Goal: Task Accomplishment & Management: Manage account settings

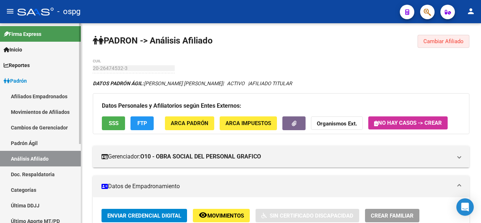
drag, startPoint x: 447, startPoint y: 41, endPoint x: 53, endPoint y: 54, distance: 394.2
click at [443, 41] on span "Cambiar Afiliado" at bounding box center [444, 41] width 40 height 7
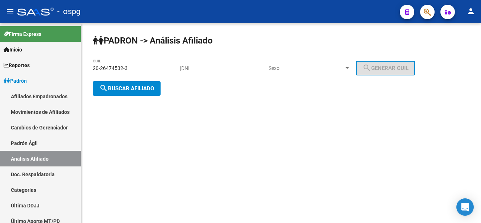
click at [78, 70] on mat-sidenav-container "Firma Express Inicio Calendario SSS Instructivos Contacto OS Reportes Ingresos …" at bounding box center [240, 123] width 481 height 200
drag, startPoint x: 153, startPoint y: 67, endPoint x: 170, endPoint y: 70, distance: 17.3
paste input "43518867"
click at [142, 91] on span "search Buscar afiliado" at bounding box center [126, 88] width 55 height 7
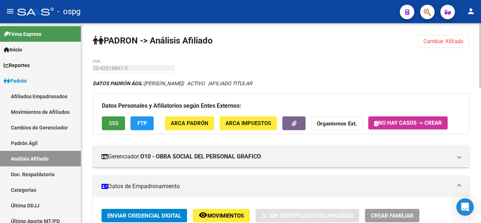
click at [118, 122] on span "SSS" at bounding box center [114, 123] width 10 height 7
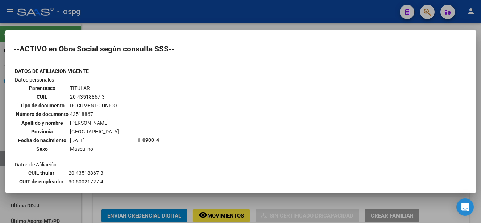
click at [349, 21] on div at bounding box center [240, 111] width 481 height 223
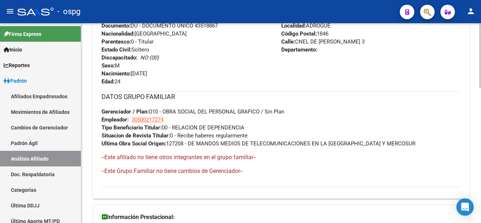
scroll to position [414, 0]
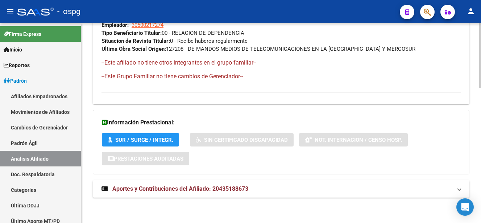
drag, startPoint x: 252, startPoint y: 181, endPoint x: 326, endPoint y: 183, distance: 74.0
click at [276, 186] on mat-expansion-panel-header "Aportes y Contribuciones del Afiliado: 20435188673" at bounding box center [281, 188] width 377 height 17
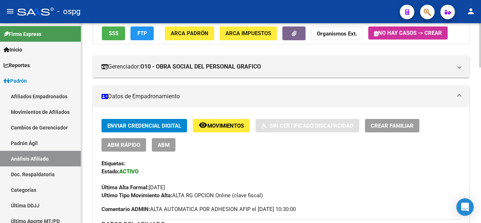
scroll to position [0, 0]
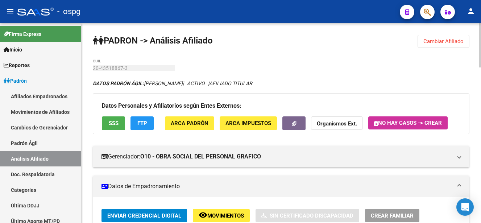
drag, startPoint x: 459, startPoint y: 40, endPoint x: 346, endPoint y: 54, distance: 114.0
click at [455, 42] on span "Cambiar Afiliado" at bounding box center [444, 41] width 40 height 7
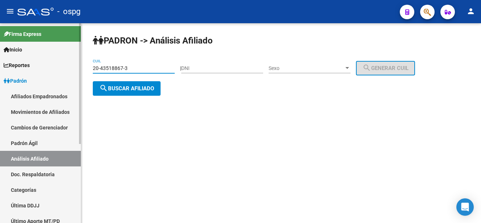
drag, startPoint x: 5, startPoint y: 56, endPoint x: 145, endPoint y: 67, distance: 140.8
click at [18, 58] on mat-sidenav-container "Firma Express Inicio Calendario SSS Instructivos Contacto OS Reportes Ingresos …" at bounding box center [240, 123] width 481 height 200
paste input "4099591-9"
click at [142, 94] on button "search Buscar afiliado" at bounding box center [127, 88] width 68 height 15
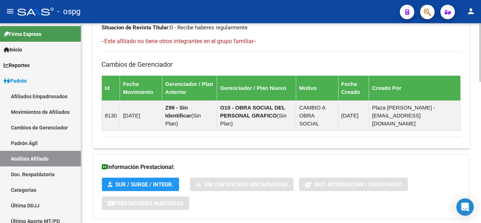
scroll to position [480, 0]
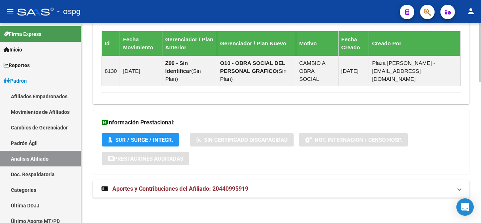
drag, startPoint x: 254, startPoint y: 179, endPoint x: 248, endPoint y: 190, distance: 12.5
click at [248, 191] on span "Aportes y Contribuciones del Afiliado: 20440995919" at bounding box center [180, 188] width 136 height 7
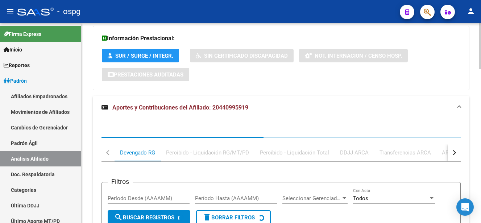
scroll to position [626, 0]
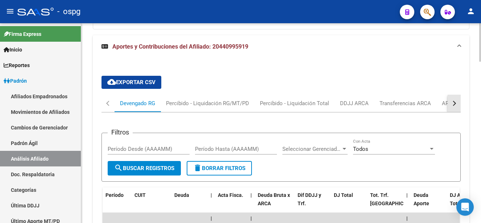
click at [456, 104] on button "button" at bounding box center [454, 103] width 13 height 17
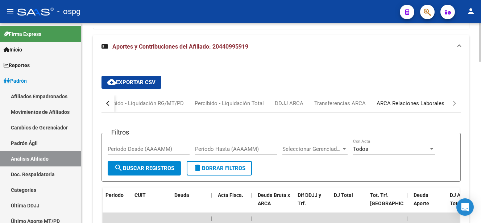
drag, startPoint x: 455, startPoint y: 105, endPoint x: 438, endPoint y: 105, distance: 17.8
click at [437, 105] on div "ARCA Relaciones Laborales" at bounding box center [411, 103] width 68 height 8
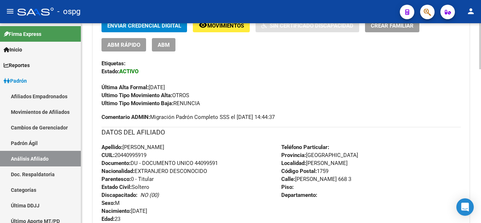
scroll to position [0, 0]
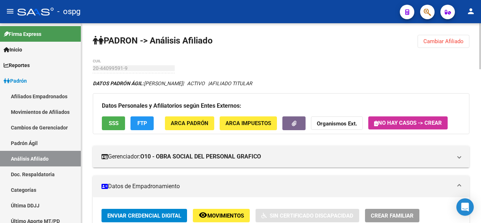
drag, startPoint x: 458, startPoint y: 40, endPoint x: 413, endPoint y: 46, distance: 45.4
click at [456, 41] on span "Cambiar Afiliado" at bounding box center [444, 41] width 40 height 7
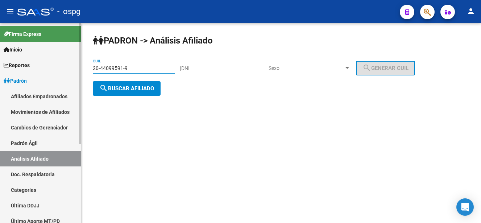
drag, startPoint x: 108, startPoint y: 70, endPoint x: 40, endPoint y: 75, distance: 68.8
click at [40, 75] on mat-sidenav-container "Firma Express Inicio Calendario SSS Instructivos Contacto OS Reportes Ingresos …" at bounding box center [240, 123] width 481 height 200
paste input "35044231-7"
type input "20-35044231-7"
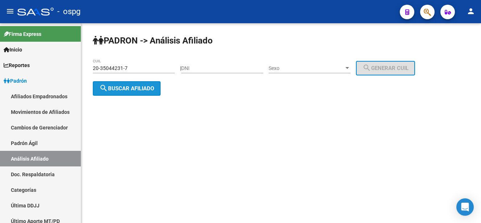
click at [146, 86] on span "search Buscar afiliado" at bounding box center [126, 88] width 55 height 7
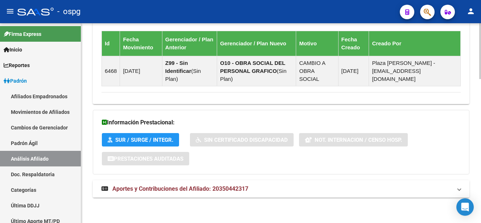
drag, startPoint x: 268, startPoint y: 190, endPoint x: 310, endPoint y: 182, distance: 42.8
click at [272, 189] on mat-panel-title "Aportes y Contribuciones del Afiliado: 20350442317" at bounding box center [277, 189] width 351 height 8
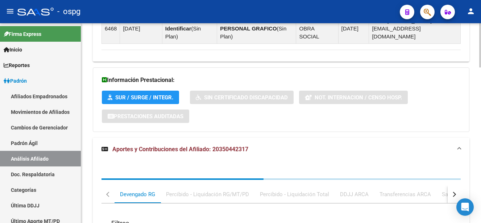
scroll to position [704, 0]
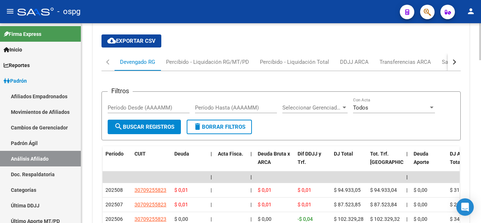
click at [455, 64] on button "button" at bounding box center [454, 61] width 13 height 17
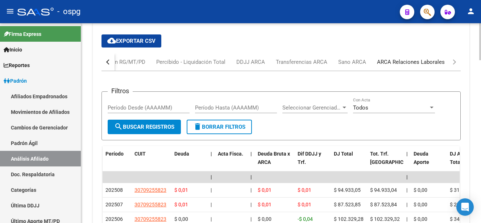
click at [436, 63] on div "ARCA Relaciones Laborales" at bounding box center [411, 62] width 68 height 8
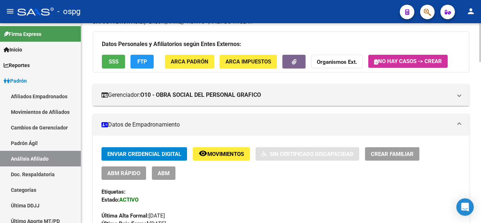
scroll to position [0, 0]
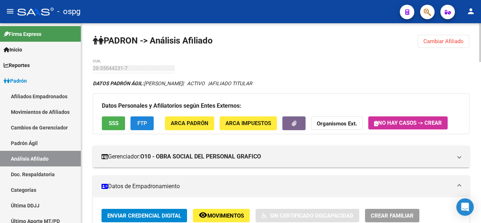
click at [143, 122] on span "FTP" at bounding box center [143, 123] width 10 height 7
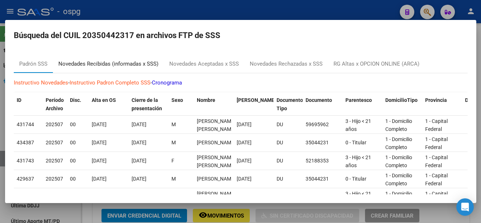
click at [120, 65] on div "Novedades Recibidas (informadas x SSS)" at bounding box center [108, 64] width 100 height 8
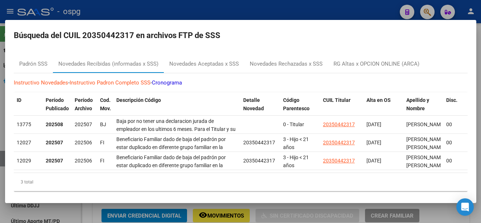
drag, startPoint x: 249, startPoint y: 11, endPoint x: 254, endPoint y: 10, distance: 4.9
click at [249, 11] on div at bounding box center [240, 111] width 481 height 223
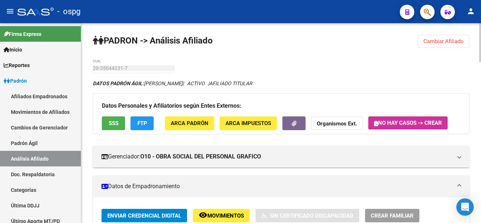
scroll to position [73, 0]
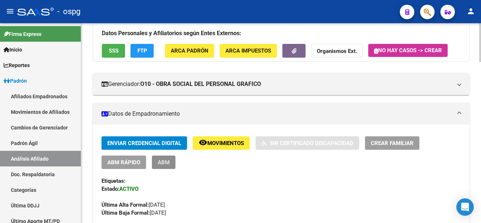
click at [166, 162] on span "ABM" at bounding box center [164, 162] width 12 height 7
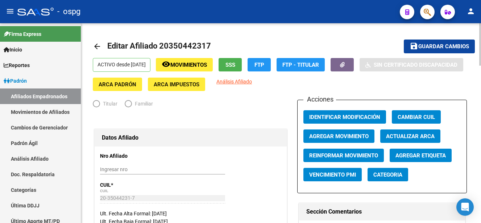
radio input "true"
type input "30-70925582-3"
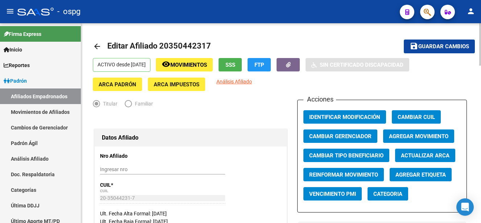
click at [425, 132] on button "Agregar Movimiento" at bounding box center [419, 136] width 71 height 13
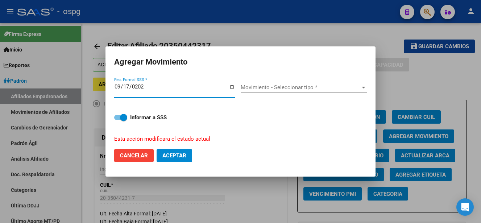
type input "[DATE]"
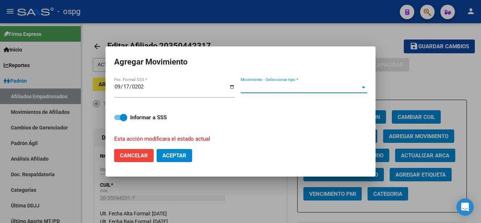
click at [348, 88] on span "Movimiento - Seleccionar tipo *" at bounding box center [301, 87] width 120 height 7
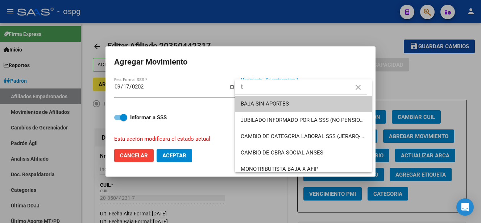
type input "b"
click at [312, 107] on span "BAJA SIN APORTES" at bounding box center [304, 104] width 126 height 16
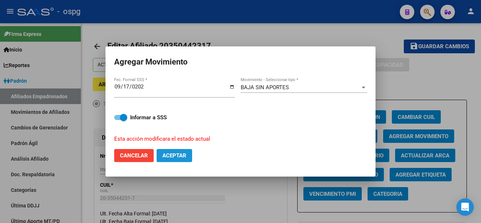
click at [184, 158] on button "Aceptar" at bounding box center [175, 155] width 36 height 13
checkbox input "false"
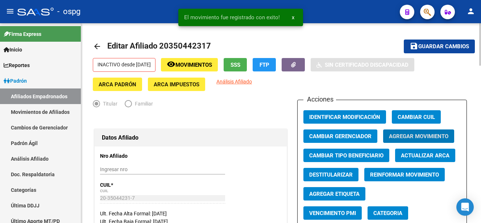
click at [456, 46] on span "Guardar cambios" at bounding box center [444, 47] width 51 height 7
drag, startPoint x: 355, startPoint y: 32, endPoint x: 319, endPoint y: 39, distance: 37.4
click at [98, 48] on mat-icon "arrow_back" at bounding box center [97, 46] width 9 height 9
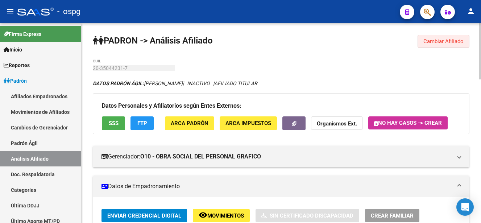
click at [466, 41] on button "Cambiar Afiliado" at bounding box center [444, 41] width 52 height 13
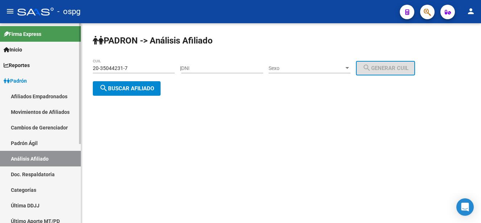
drag, startPoint x: 141, startPoint y: 64, endPoint x: 42, endPoint y: 69, distance: 99.2
click at [39, 68] on mat-sidenav-container "Firma Express Inicio Calendario SSS Instructivos Contacto OS Reportes Ingresos …" at bounding box center [240, 123] width 481 height 200
drag, startPoint x: 138, startPoint y: 66, endPoint x: 157, endPoint y: 66, distance: 19.2
click at [140, 66] on input "20-35044231-7" at bounding box center [134, 68] width 82 height 6
drag, startPoint x: 172, startPoint y: 66, endPoint x: 41, endPoint y: 75, distance: 130.9
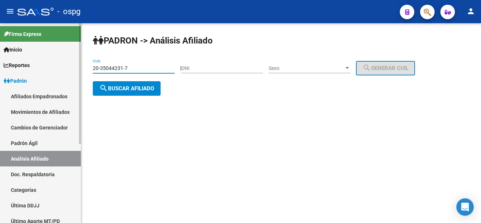
click at [41, 75] on mat-sidenav-container "Firma Express Inicio Calendario SSS Instructivos Contacto OS Reportes Ingresos …" at bounding box center [240, 123] width 481 height 200
paste input "43017076-8"
type input "20-43017076-8"
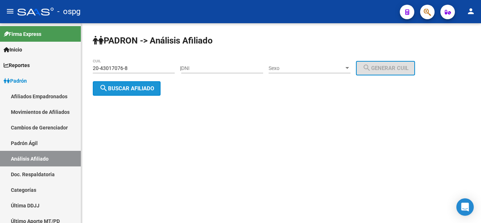
click at [116, 89] on span "search Buscar afiliado" at bounding box center [126, 88] width 55 height 7
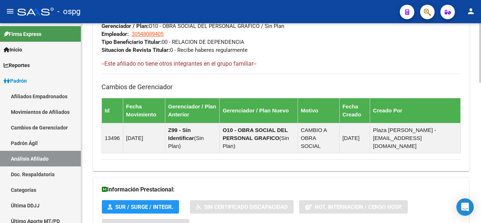
scroll to position [472, 0]
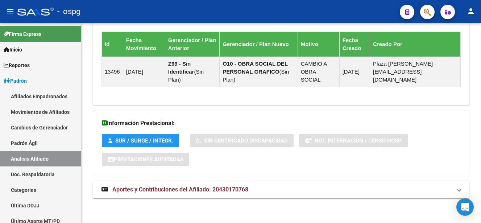
click at [269, 193] on mat-expansion-panel-header "Aportes y Contribuciones del Afiliado: 20430170768" at bounding box center [281, 189] width 377 height 17
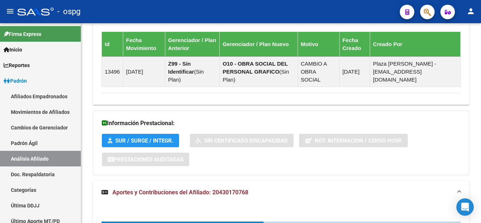
scroll to position [551, 0]
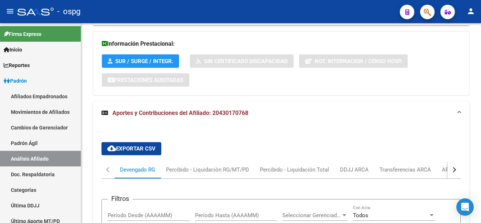
click at [455, 168] on button "button" at bounding box center [454, 169] width 13 height 17
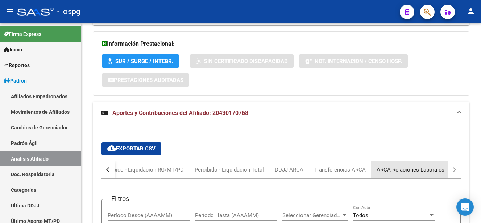
click at [439, 170] on div "ARCA Relaciones Laborales" at bounding box center [411, 170] width 68 height 8
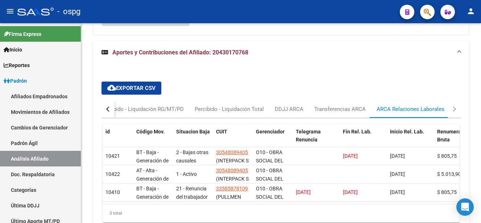
scroll to position [624, 0]
